Goal: Communication & Community: Answer question/provide support

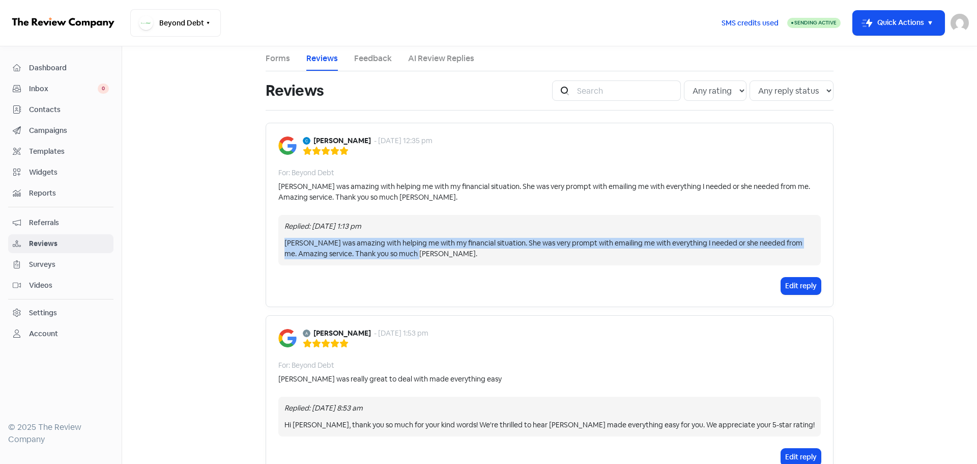
drag, startPoint x: 282, startPoint y: 241, endPoint x: 776, endPoint y: 251, distance: 493.8
click at [776, 251] on div "[PERSON_NAME] was amazing with helping me with my financial situation. She was …" at bounding box center [550, 248] width 530 height 21
click at [801, 289] on button "Edit reply" at bounding box center [801, 285] width 40 height 17
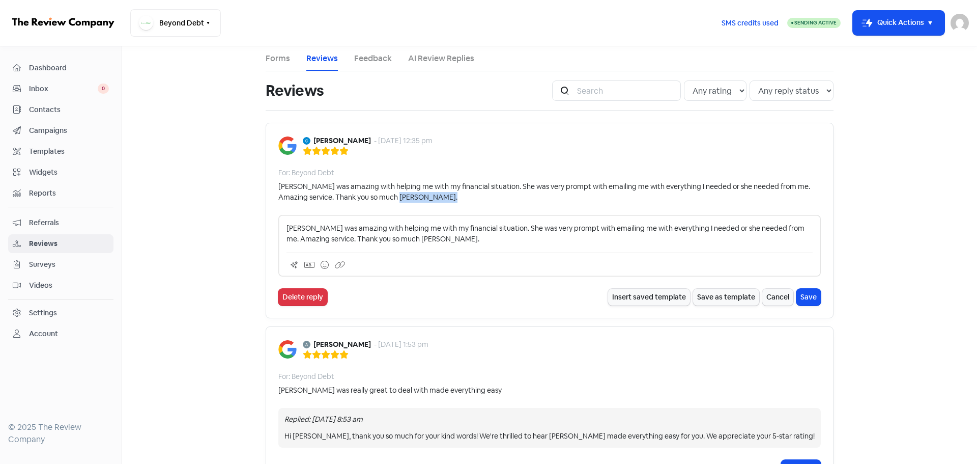
drag, startPoint x: 282, startPoint y: 228, endPoint x: 495, endPoint y: 240, distance: 213.1
click at [495, 240] on div "[PERSON_NAME] was amazing with helping me with my financial situation. She was …" at bounding box center [549, 246] width 543 height 62
click at [492, 240] on p "[PERSON_NAME] was amazing with helping me with my financial situation. She was …" at bounding box center [550, 233] width 526 height 21
click at [311, 293] on button "Delete reply" at bounding box center [302, 297] width 49 height 17
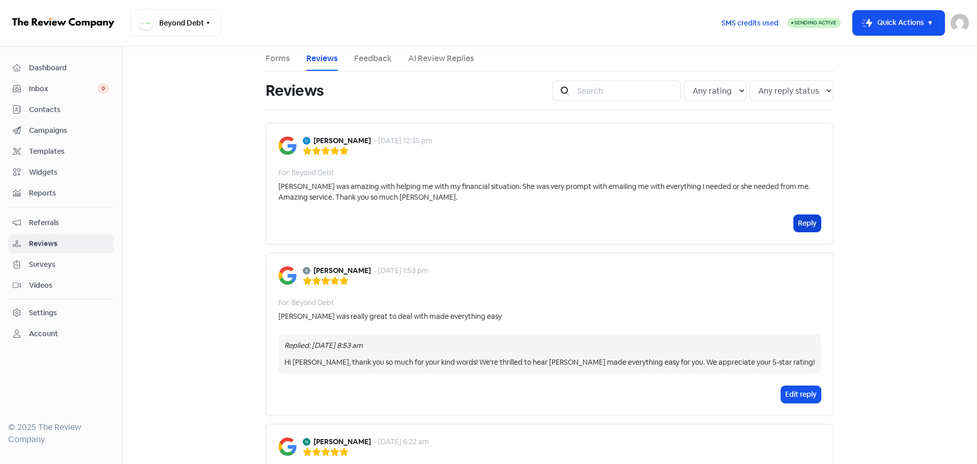
click at [804, 224] on button "Reply" at bounding box center [807, 223] width 27 height 17
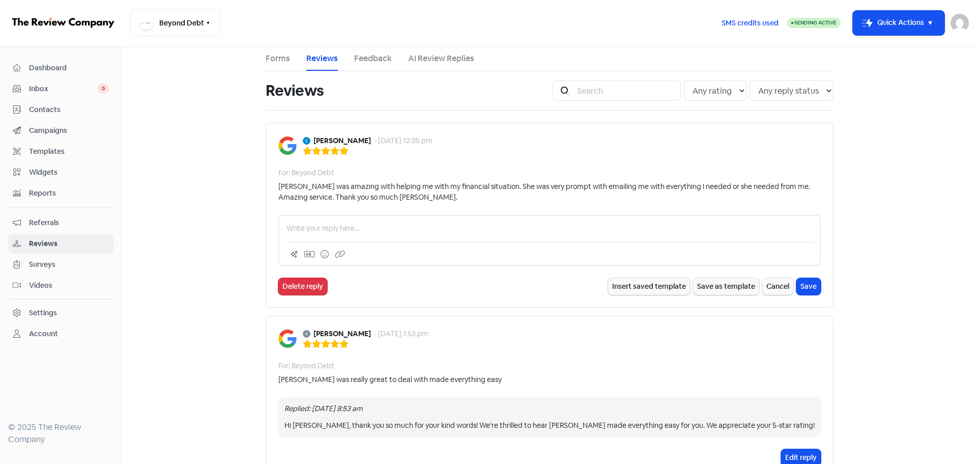
click at [356, 230] on p at bounding box center [550, 228] width 526 height 11
drag, startPoint x: 364, startPoint y: 230, endPoint x: 277, endPoint y: 221, distance: 87.5
click at [278, 221] on div "Thanks Charisma" at bounding box center [549, 240] width 543 height 51
click at [378, 234] on div "Thanks Charisma" at bounding box center [549, 240] width 543 height 51
click at [371, 233] on p "Thanks Charisma" at bounding box center [550, 228] width 526 height 11
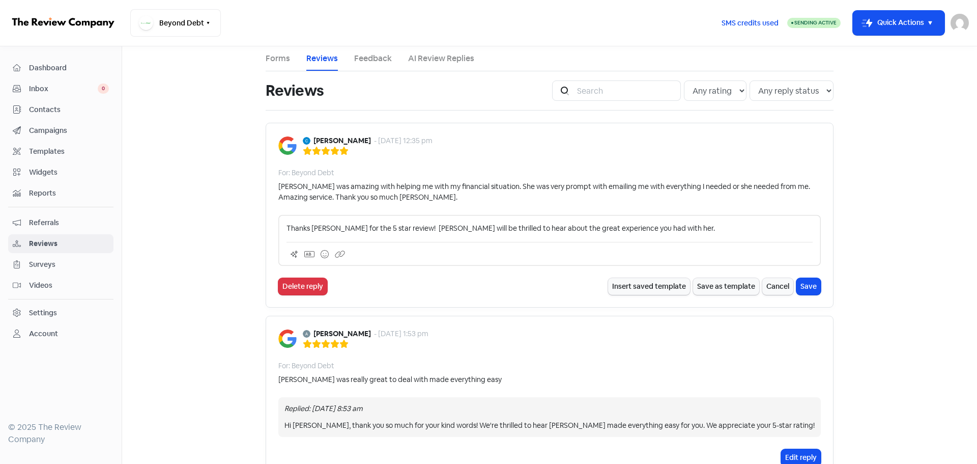
click at [674, 222] on div "Thanks Charisma for the 5 star review! Amanda will be thrilled to hear about th…" at bounding box center [549, 240] width 543 height 51
click at [677, 228] on p "Thanks Charisma for the 5 star review! Amanda will be thrilled to hear about th…" at bounding box center [550, 228] width 526 height 11
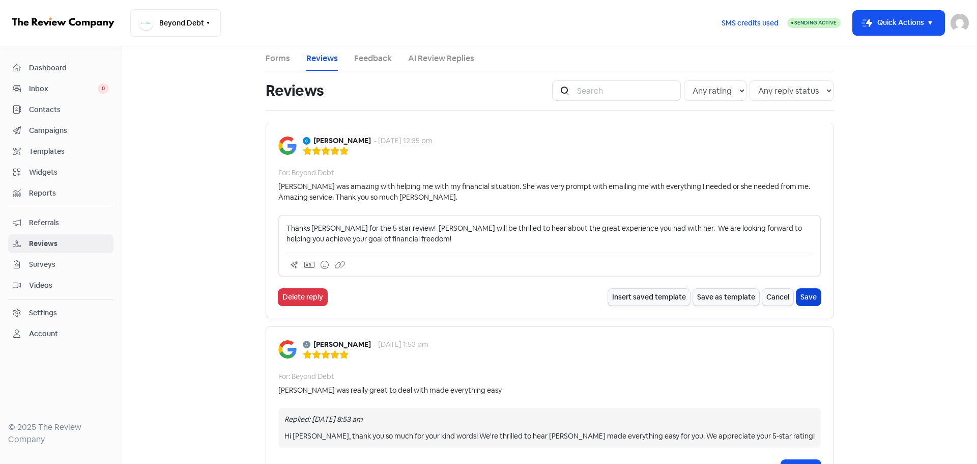
click at [808, 295] on button "Save" at bounding box center [809, 297] width 24 height 17
